Goal: Task Accomplishment & Management: Use online tool/utility

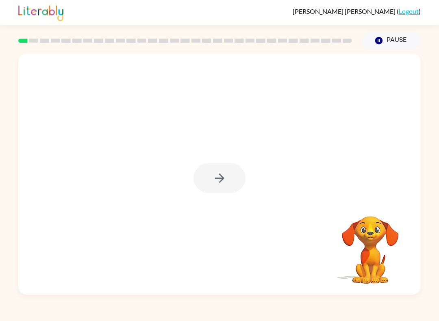
click at [193, 175] on div at bounding box center [219, 178] width 52 height 30
click at [217, 167] on div at bounding box center [219, 178] width 52 height 30
click at [221, 178] on div at bounding box center [219, 178] width 52 height 30
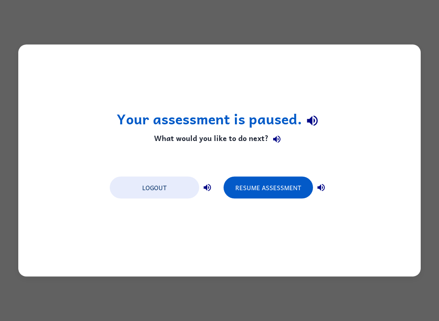
click at [310, 188] on button "Resume Assessment" at bounding box center [267, 188] width 89 height 22
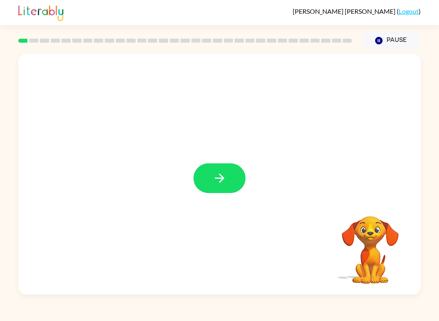
click at [234, 172] on button "button" at bounding box center [219, 178] width 52 height 30
click at [234, 171] on div at bounding box center [199, 159] width 347 height 32
click at [224, 172] on div at bounding box center [199, 159] width 347 height 32
click at [214, 184] on div at bounding box center [219, 174] width 402 height 241
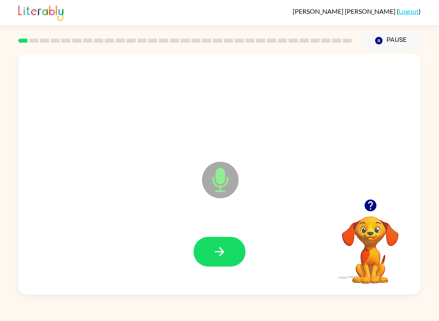
click at [230, 257] on button "button" at bounding box center [219, 252] width 52 height 30
click at [217, 257] on icon "button" at bounding box center [219, 252] width 14 height 14
click at [223, 246] on icon "button" at bounding box center [219, 252] width 14 height 14
click at [213, 262] on button "button" at bounding box center [219, 252] width 52 height 30
click at [210, 266] on button "button" at bounding box center [219, 252] width 52 height 30
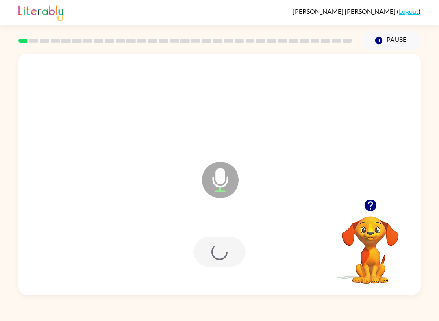
click at [211, 268] on div at bounding box center [219, 251] width 386 height 69
click at [213, 252] on icon "button" at bounding box center [219, 252] width 14 height 14
click at [204, 244] on button "button" at bounding box center [219, 252] width 52 height 30
click at [237, 247] on button "button" at bounding box center [219, 252] width 52 height 30
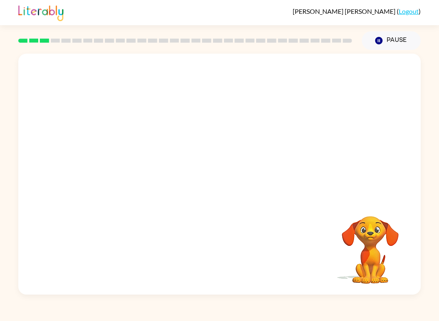
click at [324, 314] on div "[PERSON_NAME] [PERSON_NAME] ( Logout ) Pause Pause Your browser must support pl…" at bounding box center [219, 160] width 439 height 321
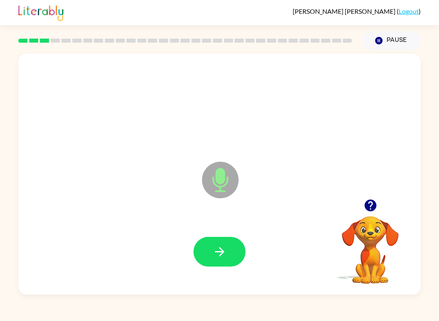
click at [218, 260] on button "button" at bounding box center [219, 252] width 52 height 30
click at [216, 250] on icon "button" at bounding box center [219, 252] width 14 height 14
click at [217, 255] on icon "button" at bounding box center [219, 252] width 14 height 14
click at [215, 257] on icon "button" at bounding box center [219, 252] width 14 height 14
click at [6, 79] on div "Microphone The Microphone is here when it is your turn to talk Your browser mus…" at bounding box center [219, 172] width 439 height 245
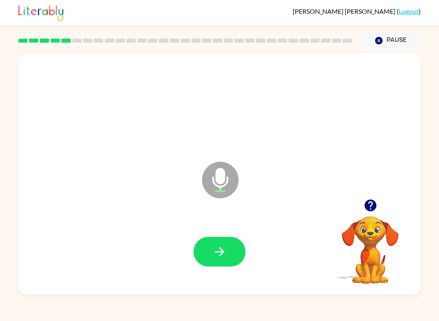
click at [209, 266] on button "button" at bounding box center [219, 252] width 52 height 30
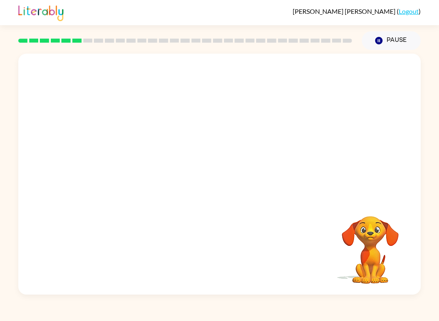
click at [105, 271] on div at bounding box center [219, 251] width 386 height 69
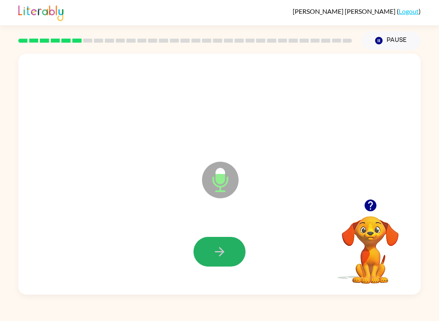
click at [214, 251] on icon "button" at bounding box center [219, 252] width 14 height 14
click at [213, 260] on button "button" at bounding box center [219, 252] width 52 height 30
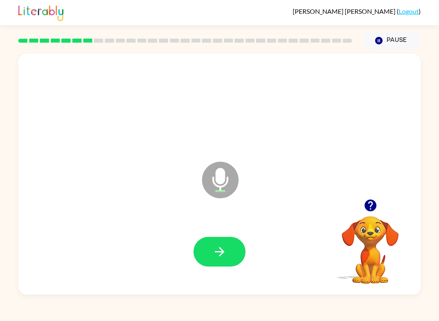
click at [241, 240] on div at bounding box center [219, 252] width 52 height 30
click at [234, 252] on button "button" at bounding box center [219, 252] width 52 height 30
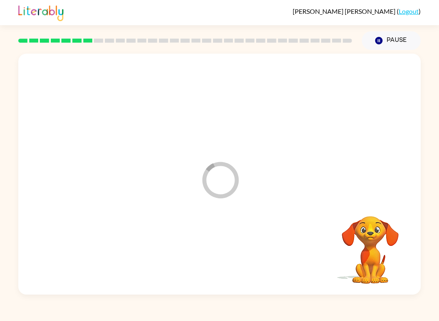
click at [234, 252] on div at bounding box center [219, 251] width 386 height 69
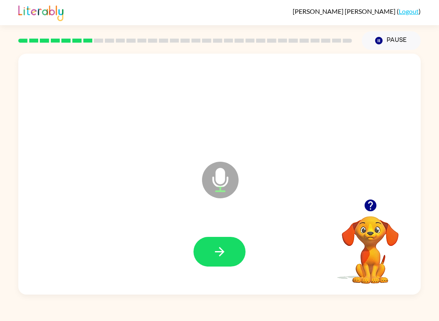
click at [205, 266] on button "button" at bounding box center [219, 252] width 52 height 30
click at [209, 249] on button "button" at bounding box center [219, 252] width 52 height 30
click at [235, 245] on button "button" at bounding box center [219, 252] width 52 height 30
click at [235, 245] on div at bounding box center [219, 252] width 52 height 30
click at [219, 250] on icon "button" at bounding box center [219, 252] width 14 height 14
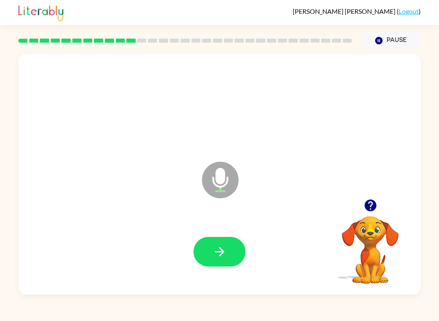
click at [213, 240] on button "button" at bounding box center [219, 252] width 52 height 30
click at [223, 264] on button "button" at bounding box center [219, 252] width 52 height 30
click at [222, 256] on icon "button" at bounding box center [219, 252] width 14 height 14
click at [369, 225] on video "Your browser must support playing .mp4 files to use Literably. Please try using…" at bounding box center [369, 244] width 81 height 81
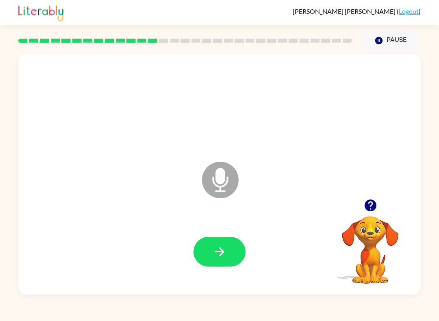
click at [362, 212] on div at bounding box center [369, 205] width 81 height 21
click at [361, 212] on div at bounding box center [369, 205] width 81 height 21
click at [369, 207] on icon "button" at bounding box center [370, 205] width 12 height 12
click at [226, 251] on icon "button" at bounding box center [219, 252] width 14 height 14
click at [230, 256] on button "button" at bounding box center [219, 252] width 52 height 30
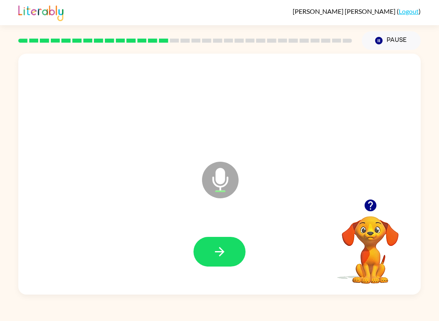
click at [221, 275] on div at bounding box center [219, 251] width 386 height 69
click at [219, 248] on icon "button" at bounding box center [218, 251] width 9 height 9
click at [363, 199] on icon "button" at bounding box center [370, 205] width 14 height 14
click at [238, 243] on button "button" at bounding box center [219, 252] width 52 height 30
click at [243, 248] on button "button" at bounding box center [219, 252] width 52 height 30
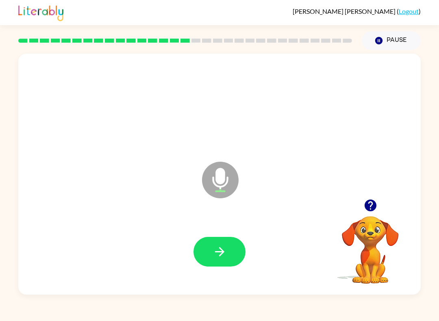
click at [228, 253] on button "button" at bounding box center [219, 252] width 52 height 30
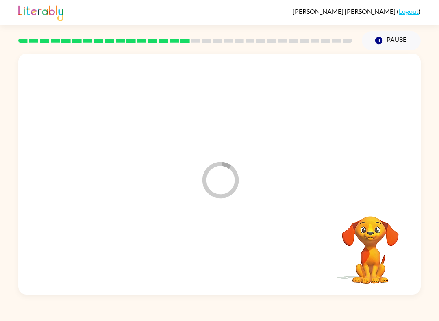
click at [226, 279] on div at bounding box center [219, 251] width 386 height 69
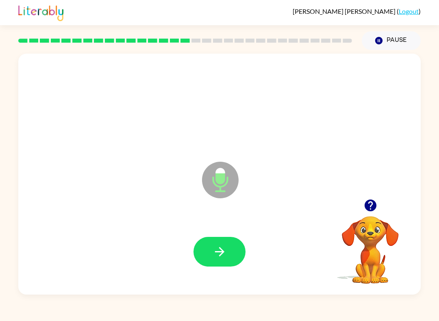
click at [232, 245] on button "button" at bounding box center [219, 252] width 52 height 30
click at [236, 241] on button "button" at bounding box center [219, 252] width 52 height 30
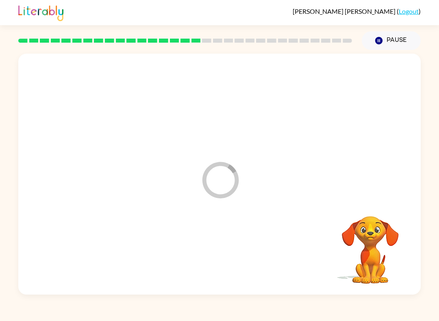
click at [236, 240] on div at bounding box center [219, 251] width 386 height 69
click at [234, 253] on div at bounding box center [219, 251] width 386 height 69
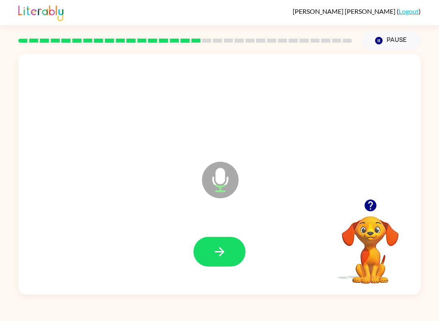
click at [228, 247] on button "button" at bounding box center [219, 252] width 52 height 30
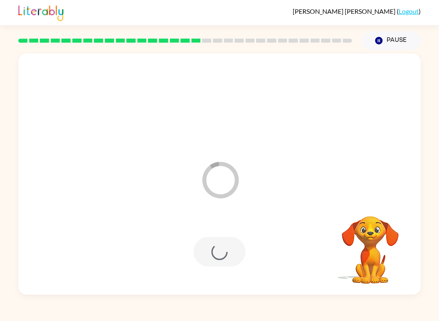
click at [223, 243] on div at bounding box center [219, 252] width 52 height 30
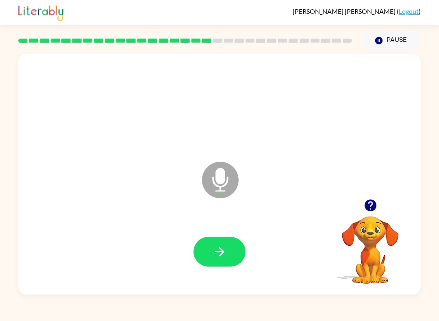
click at [231, 252] on button "button" at bounding box center [219, 252] width 52 height 30
click at [200, 256] on button "button" at bounding box center [219, 252] width 52 height 30
click at [229, 263] on button "button" at bounding box center [219, 252] width 52 height 30
click at [202, 238] on button "button" at bounding box center [219, 252] width 52 height 30
click at [187, 281] on div at bounding box center [219, 251] width 386 height 69
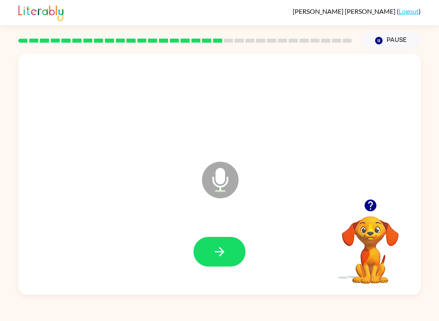
click at [206, 258] on button "button" at bounding box center [219, 252] width 52 height 30
click at [205, 242] on button "button" at bounding box center [219, 252] width 52 height 30
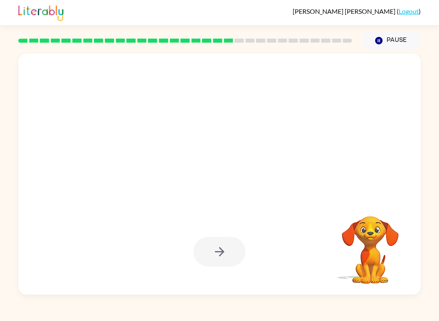
click at [146, 318] on div "[PERSON_NAME] [PERSON_NAME] ( Logout ) Pause Pause Your browser must support pl…" at bounding box center [219, 160] width 439 height 321
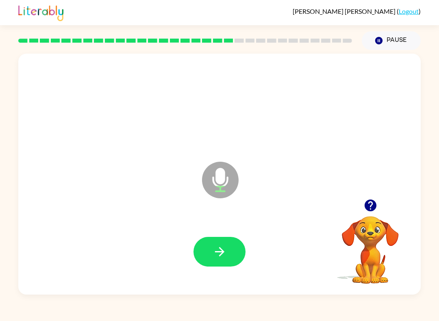
click at [214, 262] on button "button" at bounding box center [219, 252] width 52 height 30
click at [219, 259] on icon "button" at bounding box center [219, 252] width 14 height 14
click at [221, 248] on icon "button" at bounding box center [219, 252] width 14 height 14
click at [228, 257] on button "button" at bounding box center [219, 252] width 52 height 30
click at [231, 256] on button "button" at bounding box center [219, 252] width 52 height 30
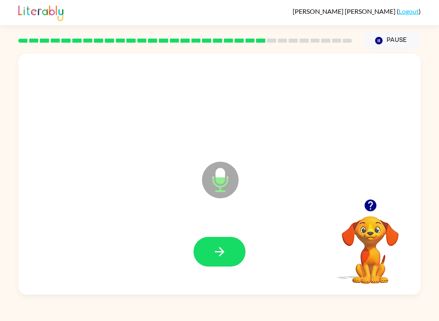
click at [225, 266] on button "button" at bounding box center [219, 252] width 52 height 30
click at [229, 250] on button "button" at bounding box center [219, 252] width 52 height 30
click at [199, 241] on button "button" at bounding box center [219, 252] width 52 height 30
click at [231, 243] on button "button" at bounding box center [219, 252] width 52 height 30
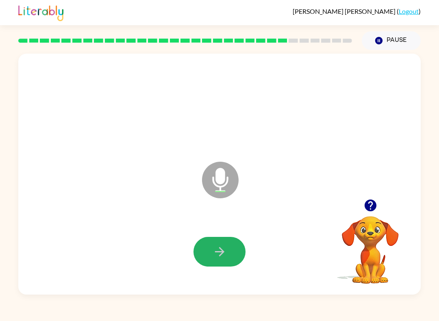
click at [234, 265] on button "button" at bounding box center [219, 252] width 52 height 30
click at [235, 247] on button "button" at bounding box center [219, 252] width 52 height 30
click at [215, 257] on icon "button" at bounding box center [219, 252] width 14 height 14
click at [243, 240] on div at bounding box center [219, 252] width 52 height 30
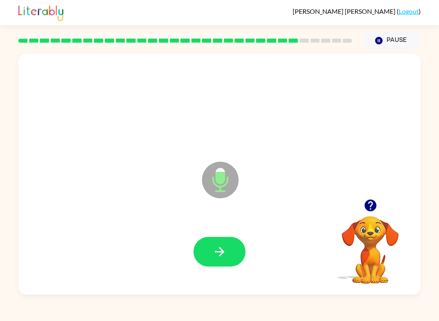
click at [230, 249] on button "button" at bounding box center [219, 252] width 52 height 30
click at [214, 249] on icon "button" at bounding box center [219, 252] width 14 height 14
click at [215, 253] on icon "button" at bounding box center [219, 252] width 14 height 14
click at [241, 253] on button "button" at bounding box center [219, 252] width 52 height 30
click at [217, 255] on icon "button" at bounding box center [219, 252] width 14 height 14
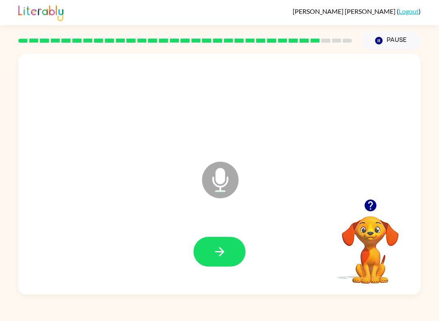
click at [222, 242] on button "button" at bounding box center [219, 252] width 52 height 30
click at [222, 254] on icon "button" at bounding box center [218, 251] width 9 height 9
click at [197, 257] on button "button" at bounding box center [219, 252] width 52 height 30
click at [228, 255] on button "button" at bounding box center [219, 252] width 52 height 30
click at [215, 239] on button "button" at bounding box center [219, 252] width 52 height 30
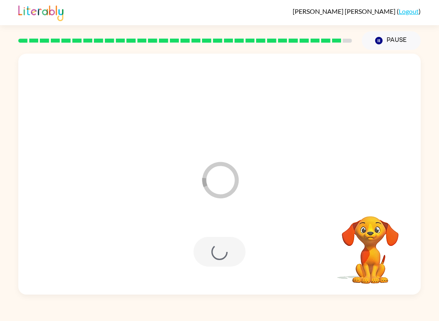
click at [247, 290] on div "[PERSON_NAME] [PERSON_NAME] ( Logout ) Pause Pause Loader Your response is bein…" at bounding box center [219, 160] width 439 height 321
